Goal: Information Seeking & Learning: Learn about a topic

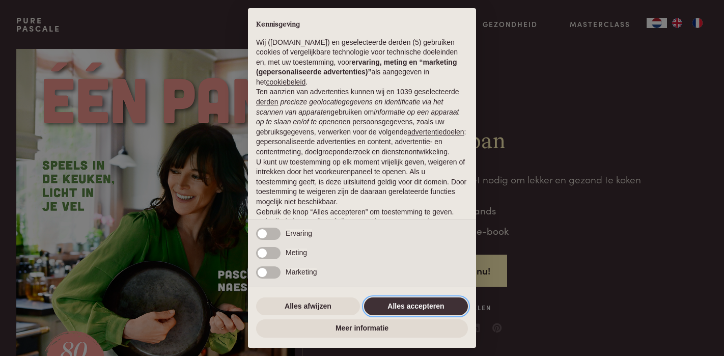
click at [394, 304] on button "Alles accepteren" at bounding box center [416, 306] width 104 height 18
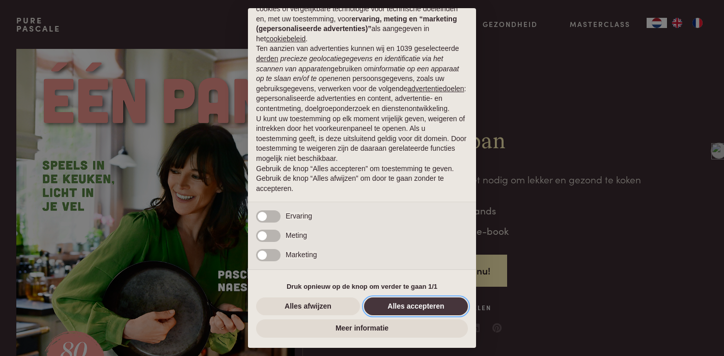
click at [411, 307] on button "Alles accepteren" at bounding box center [416, 306] width 104 height 18
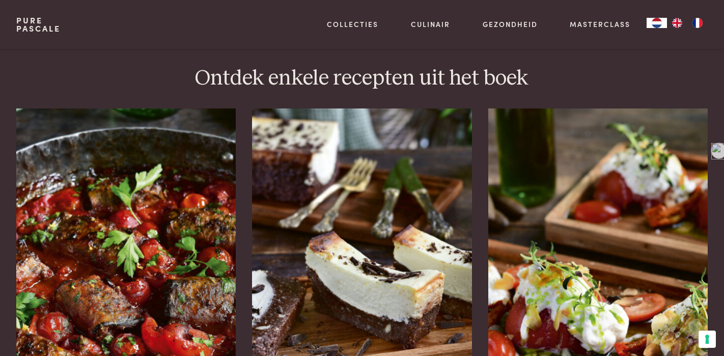
scroll to position [1298, 0]
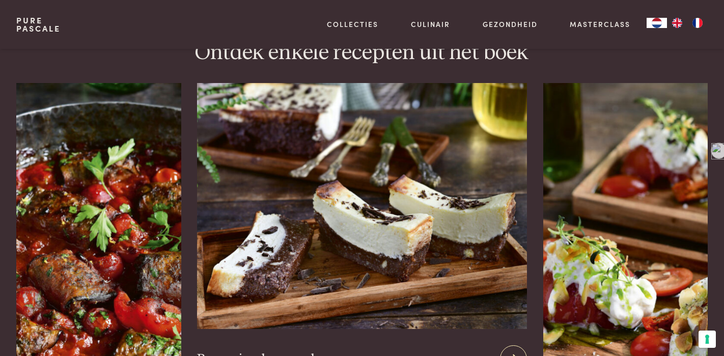
click at [409, 209] on img at bounding box center [361, 206] width 329 height 246
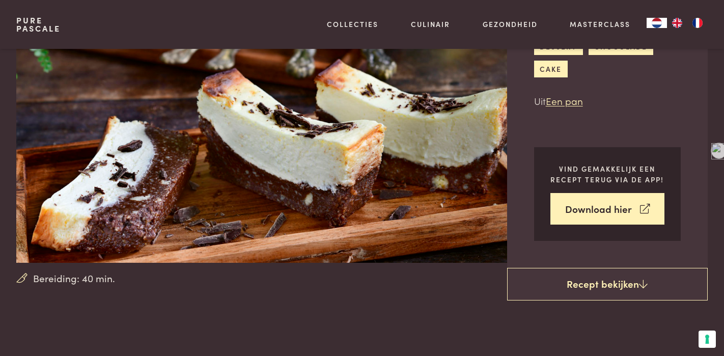
scroll to position [104, 0]
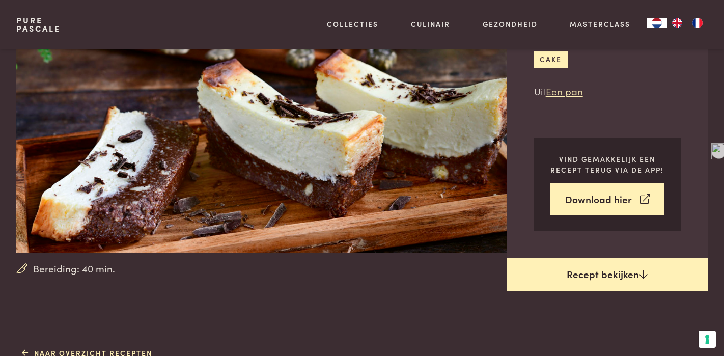
click at [600, 273] on link "Recept bekijken" at bounding box center [607, 274] width 201 height 33
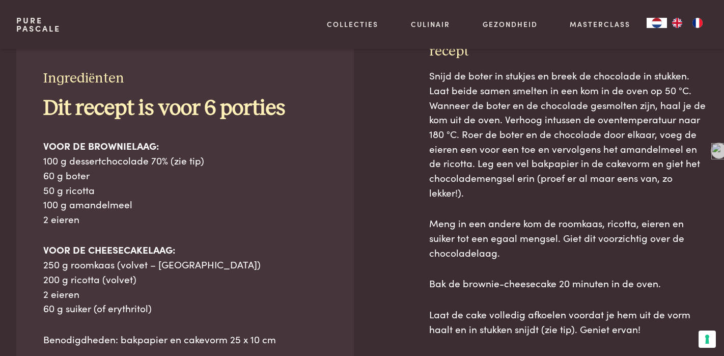
scroll to position [449, 0]
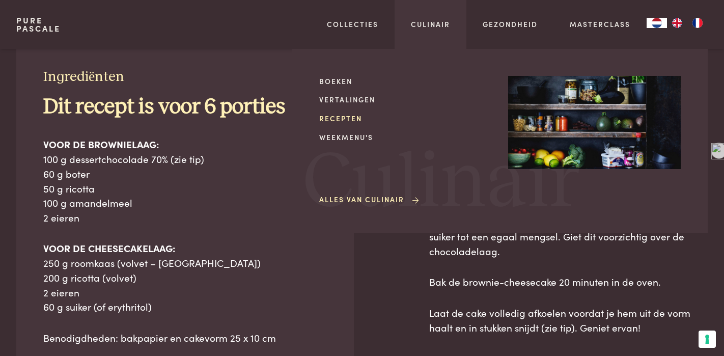
click at [346, 115] on link "Recepten" at bounding box center [405, 118] width 173 height 11
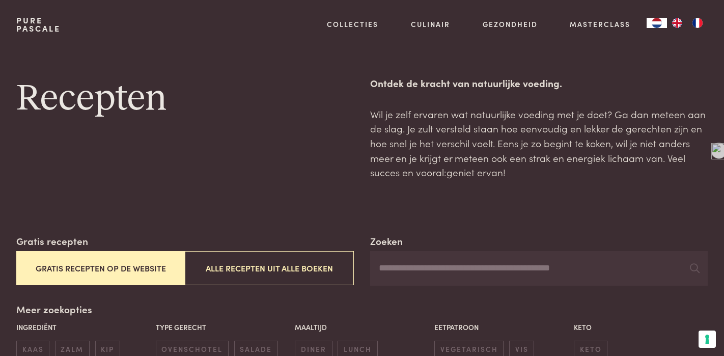
click at [113, 267] on button "Gratis recepten op de website" at bounding box center [100, 268] width 169 height 34
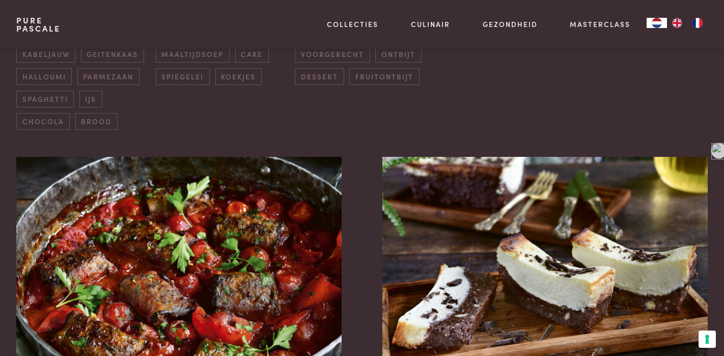
scroll to position [348, 0]
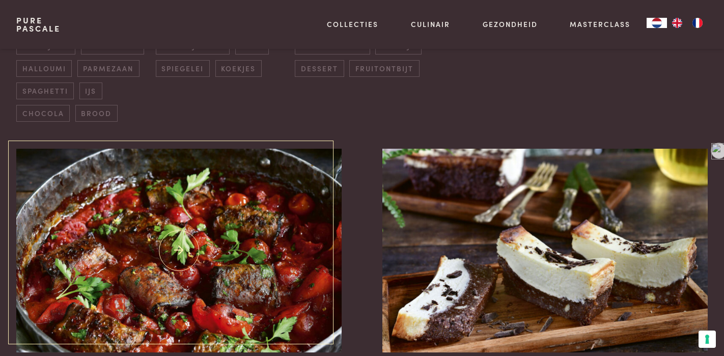
click at [113, 267] on img at bounding box center [178, 251] width 325 height 204
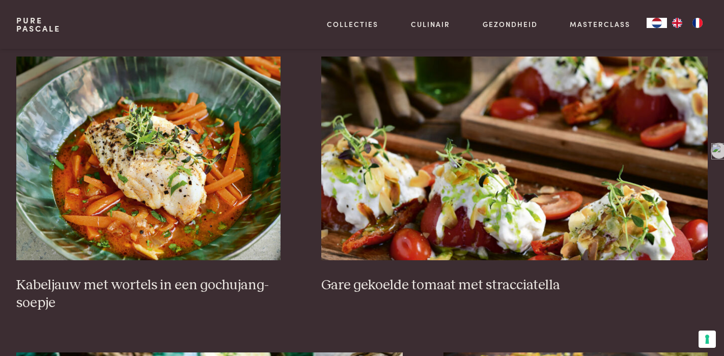
scroll to position [719, 0]
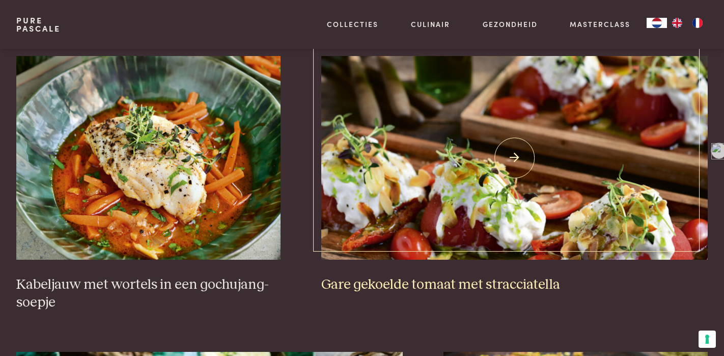
click at [412, 177] on img at bounding box center [514, 158] width 387 height 204
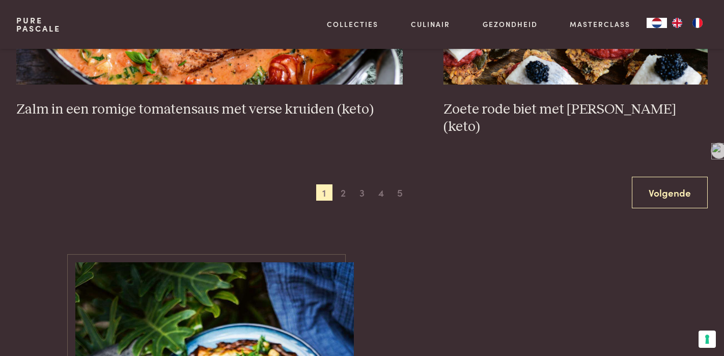
scroll to position [2031, 0]
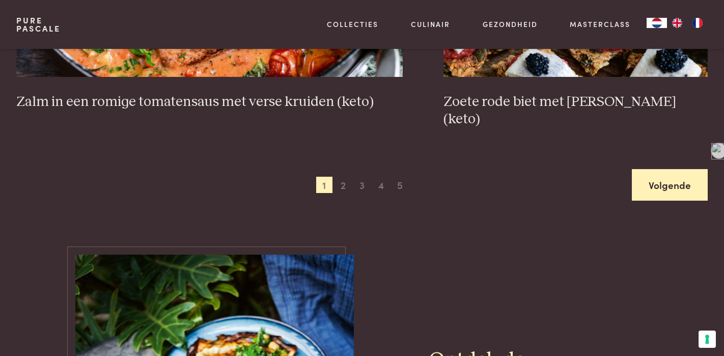
click at [665, 172] on link "Volgende" at bounding box center [670, 185] width 76 height 32
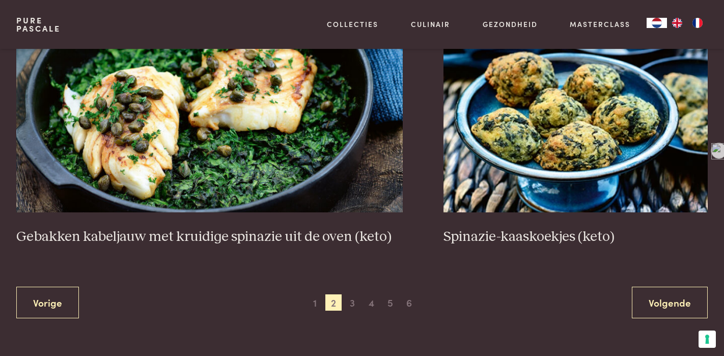
scroll to position [1913, 0]
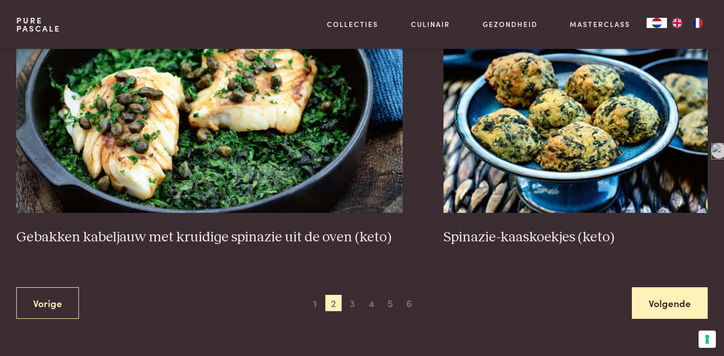
click at [678, 304] on link "Volgende" at bounding box center [670, 303] width 76 height 32
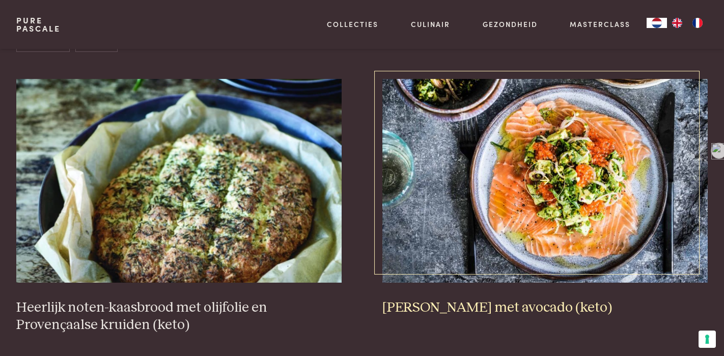
scroll to position [417, 0]
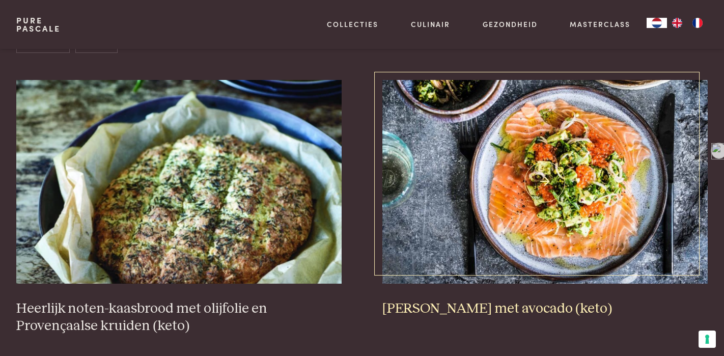
click at [638, 236] on img at bounding box center [544, 182] width 325 height 204
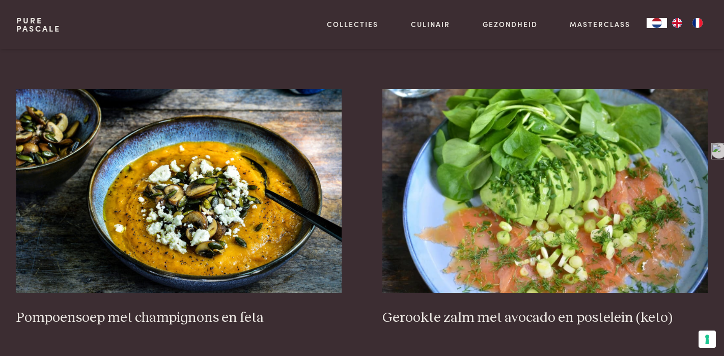
scroll to position [1313, 0]
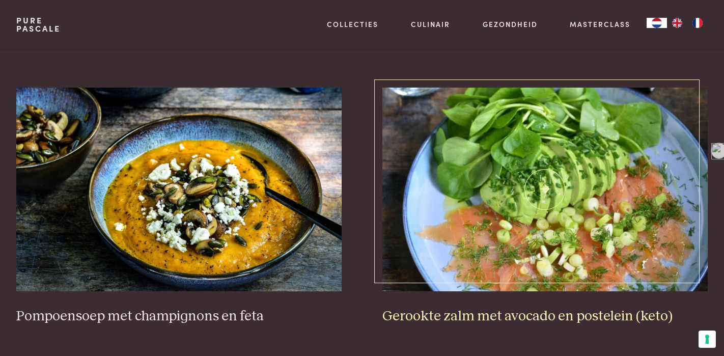
click at [488, 218] on img at bounding box center [544, 190] width 325 height 204
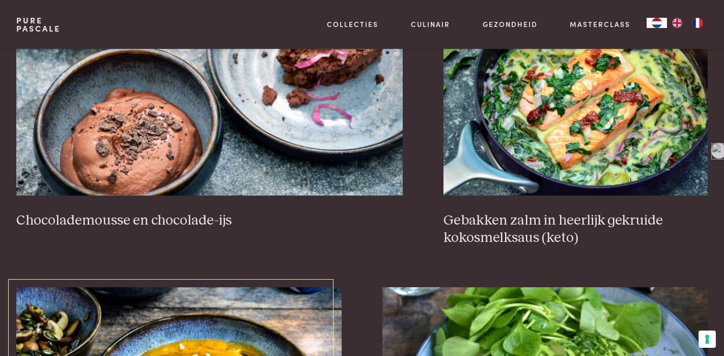
scroll to position [959, 0]
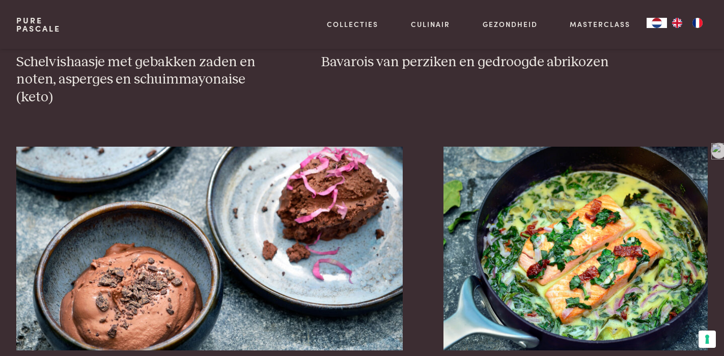
click at [32, 29] on link "Pure Pascale" at bounding box center [38, 24] width 44 height 16
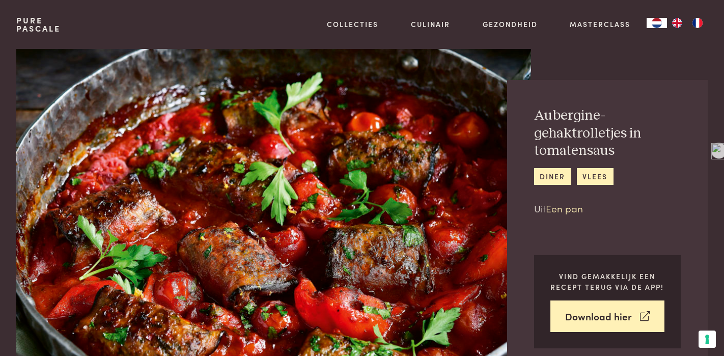
click at [572, 209] on link "Een pan" at bounding box center [564, 208] width 37 height 14
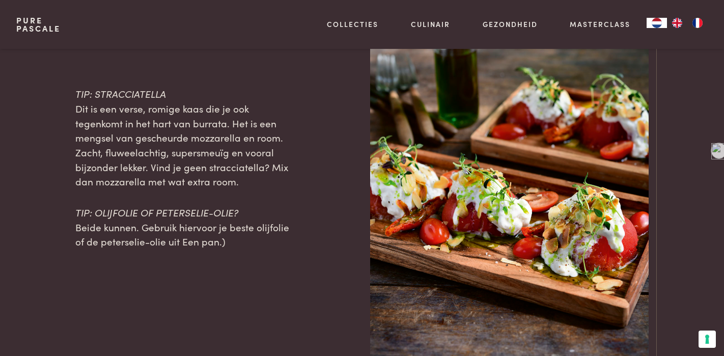
scroll to position [1038, 0]
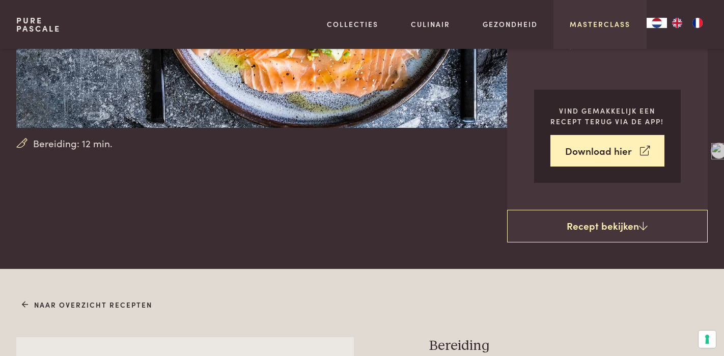
scroll to position [186, 0]
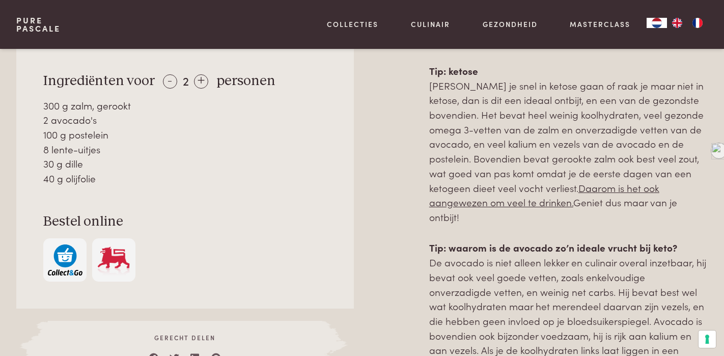
scroll to position [563, 0]
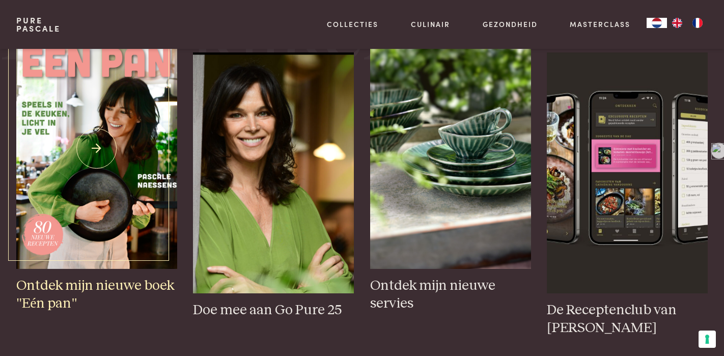
scroll to position [402, 0]
click at [93, 186] on img at bounding box center [96, 147] width 161 height 241
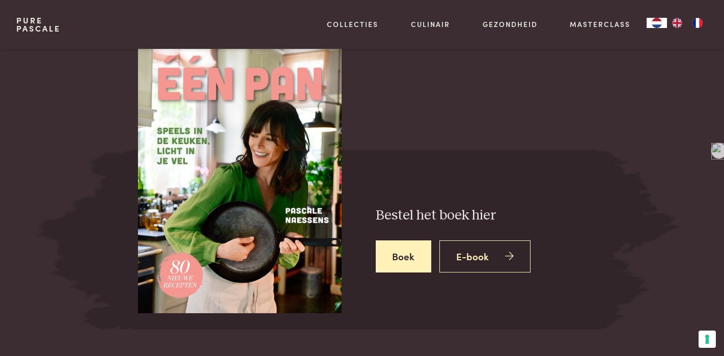
scroll to position [1693, 0]
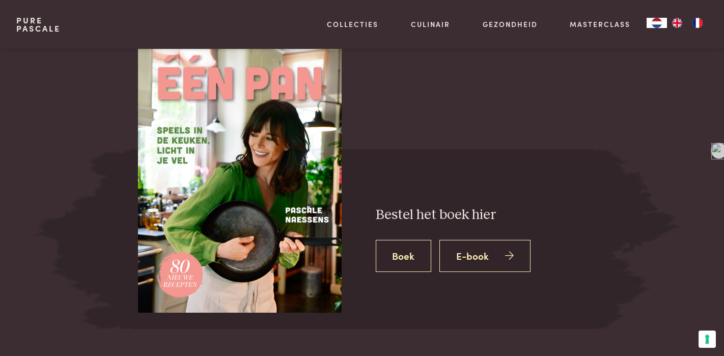
click at [417, 258] on link "Boek" at bounding box center [404, 256] width 56 height 32
